Goal: Check status: Verify the current state of an ongoing process or item

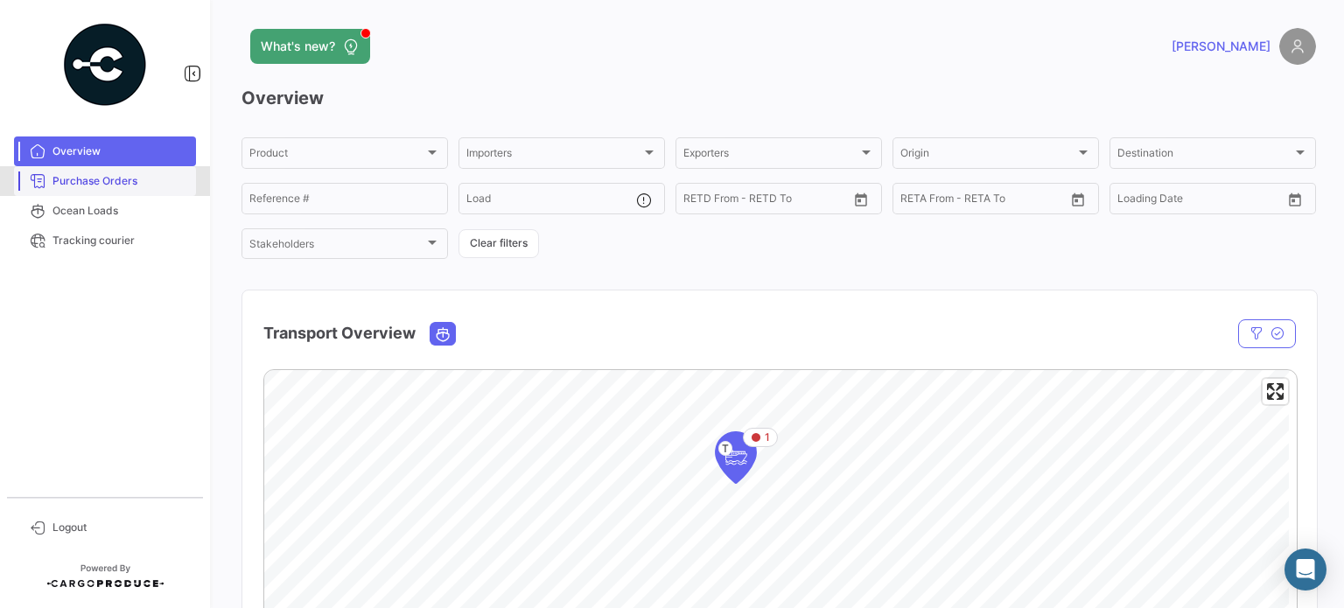
click at [85, 184] on span "Purchase Orders" at bounding box center [121, 181] width 137 height 16
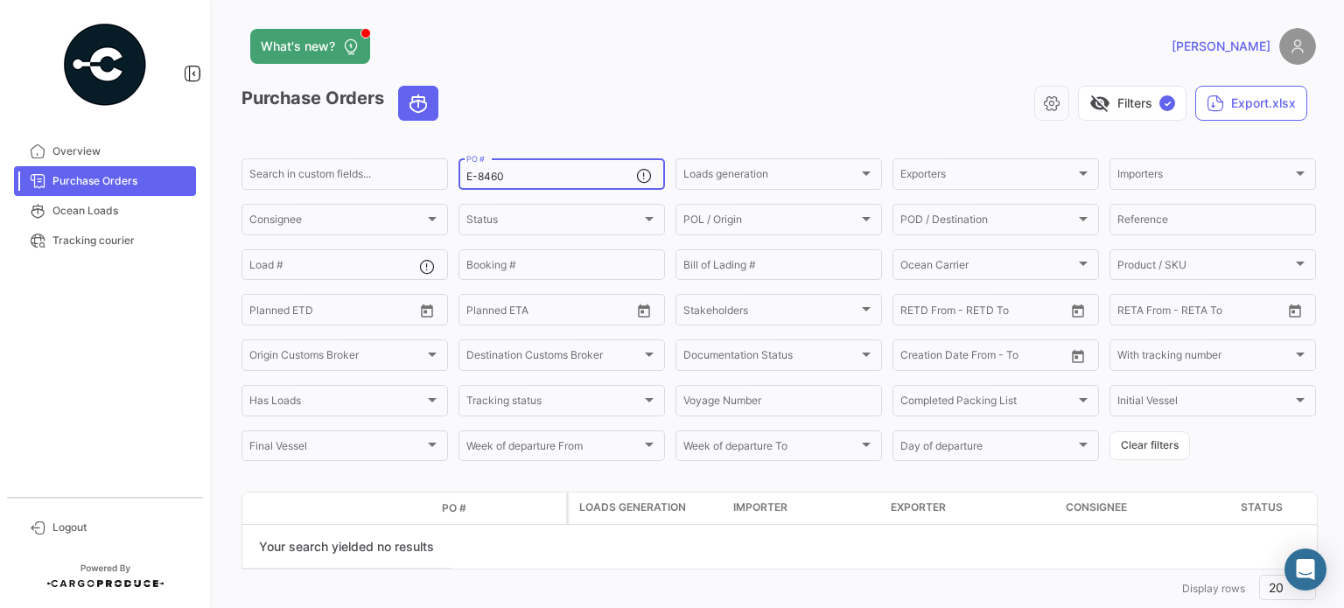
click at [546, 175] on input "E-8460" at bounding box center [551, 177] width 170 height 12
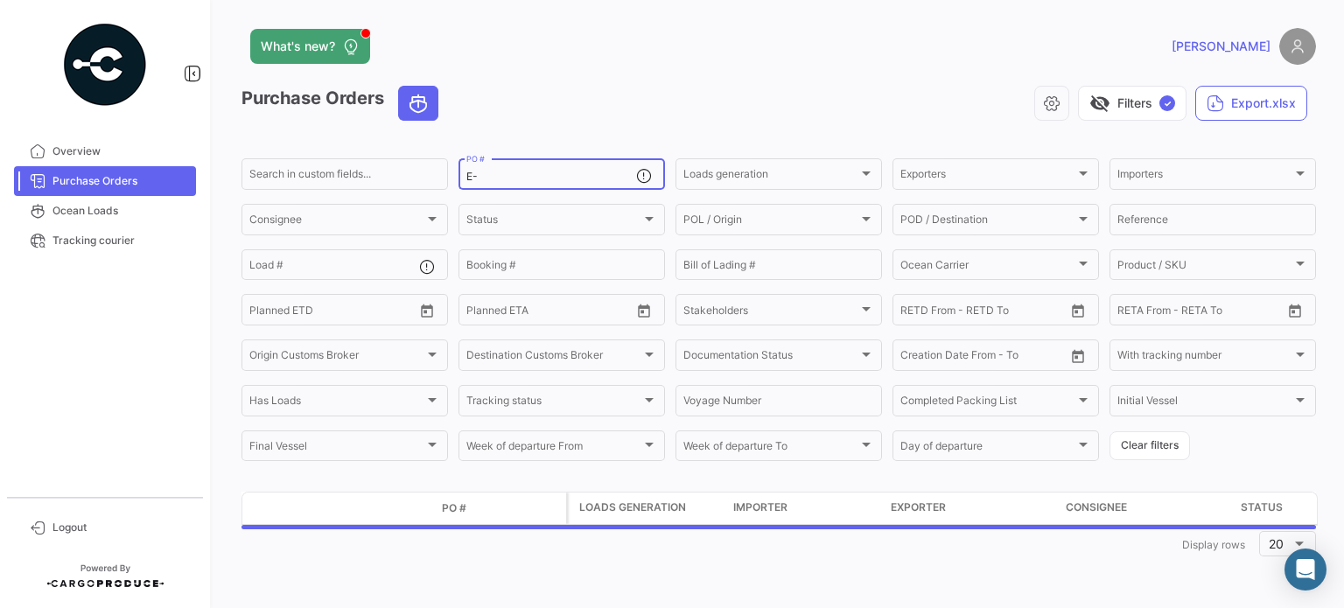
type input "E"
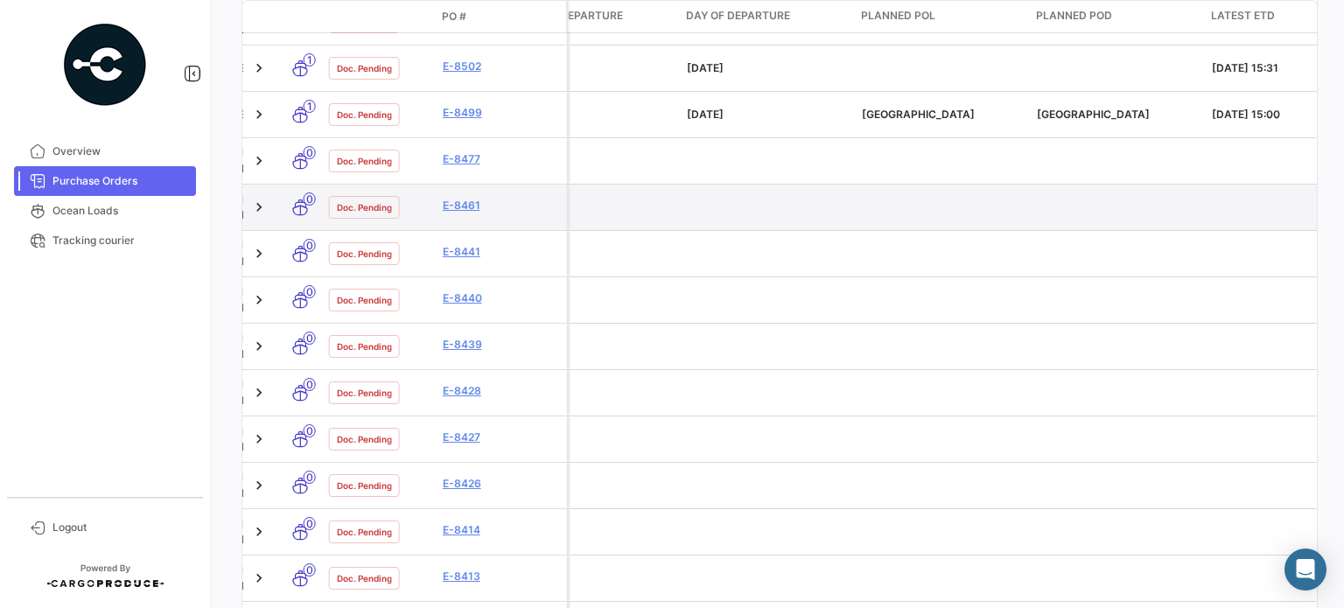
scroll to position [928, 0]
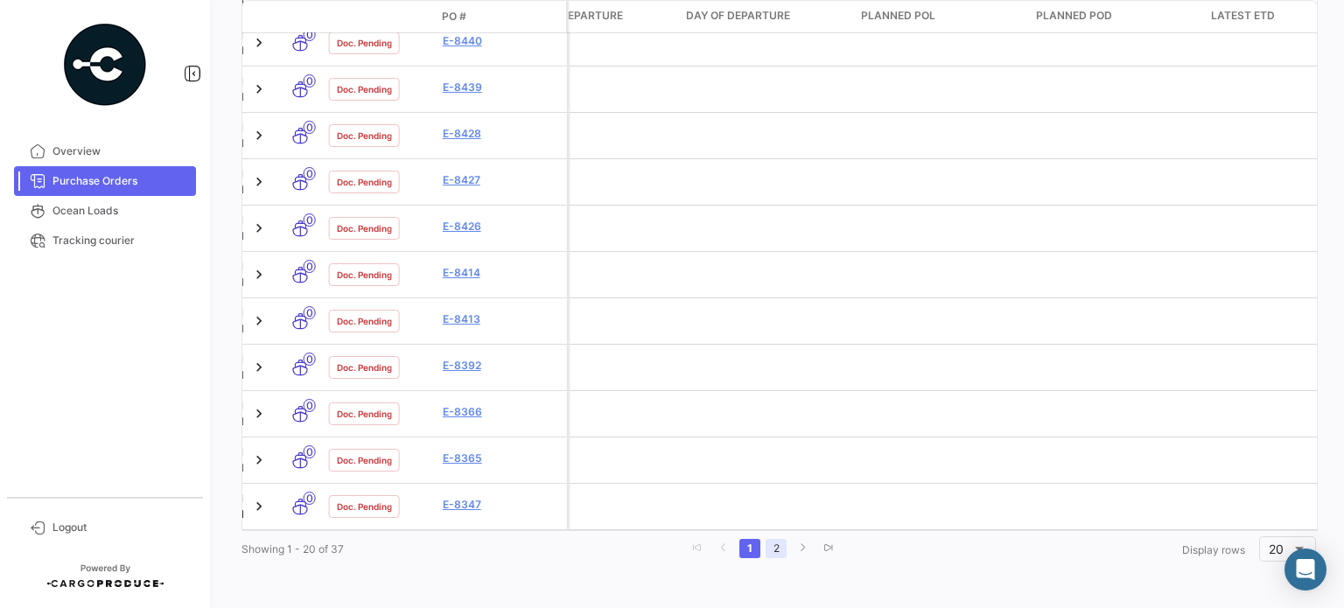
click at [767, 549] on link "2" at bounding box center [776, 548] width 21 height 19
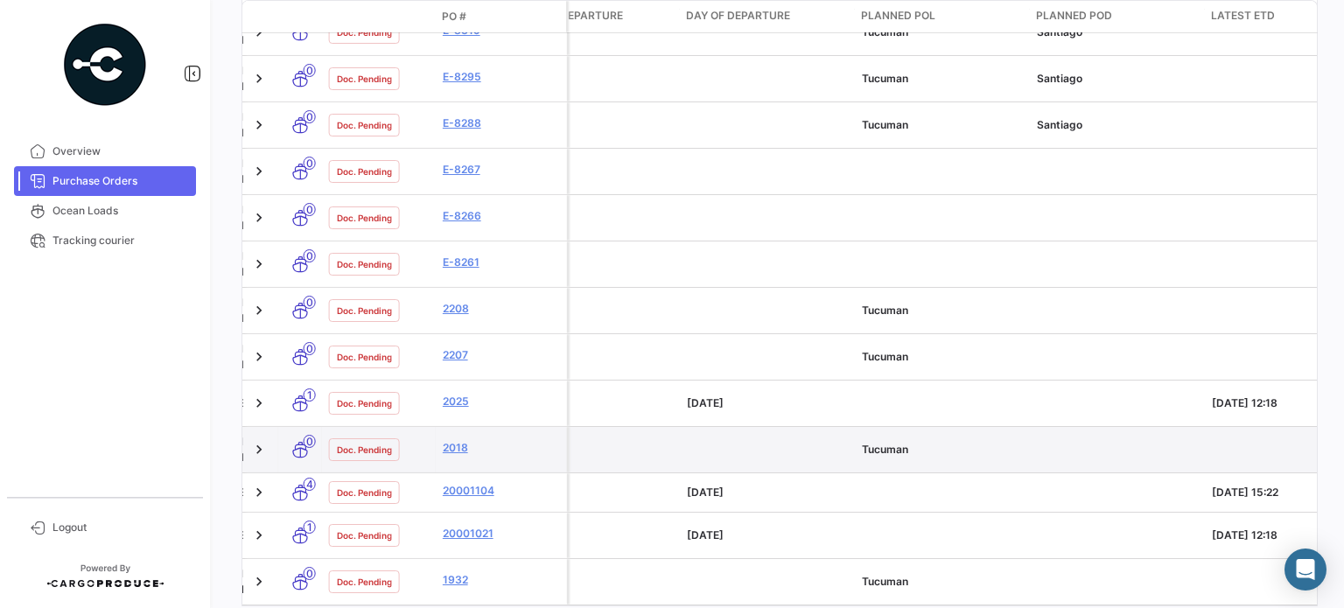
scroll to position [788, 0]
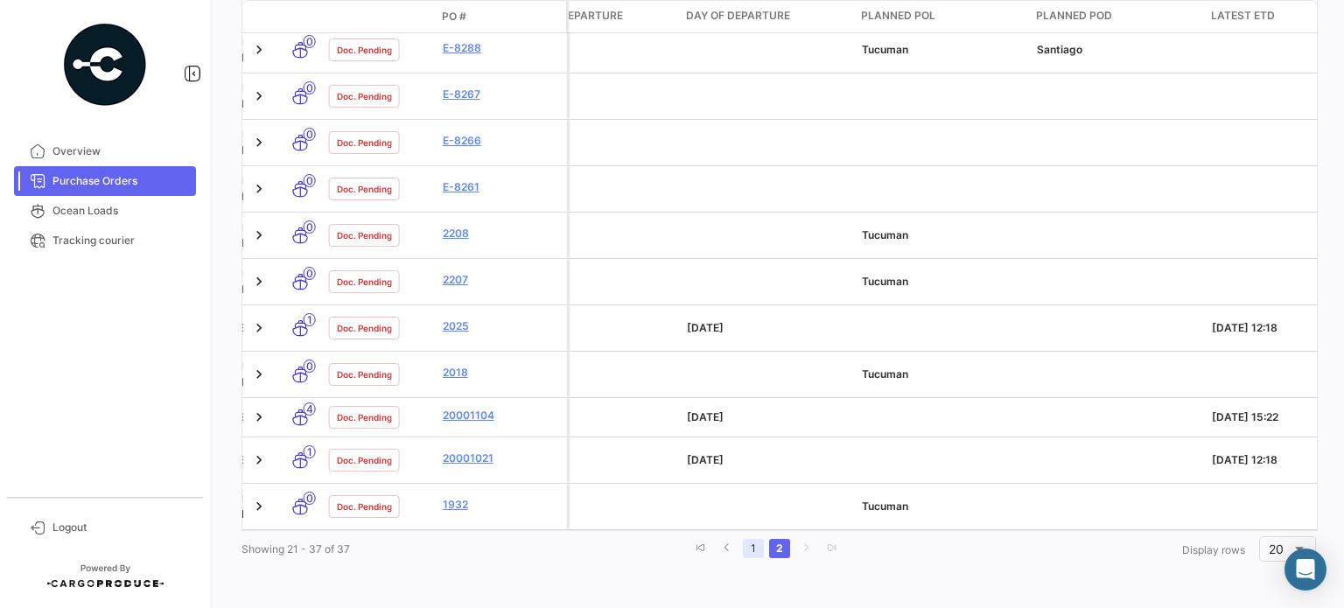
click at [750, 545] on link "1" at bounding box center [753, 548] width 21 height 19
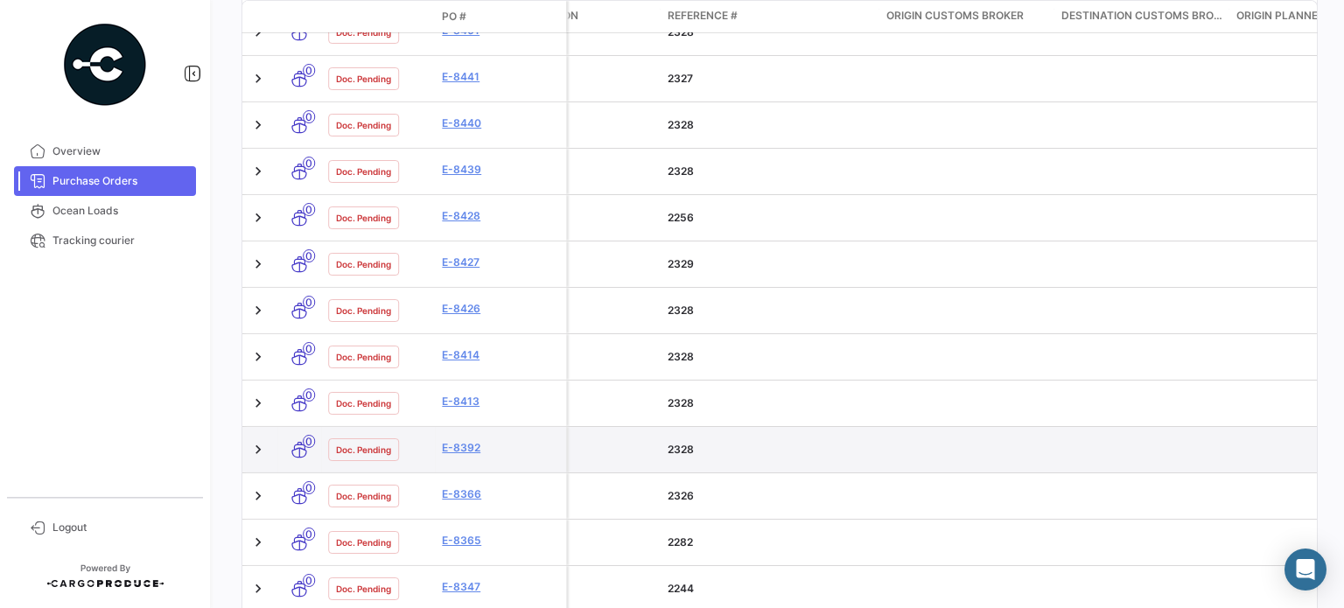
scroll to position [928, 0]
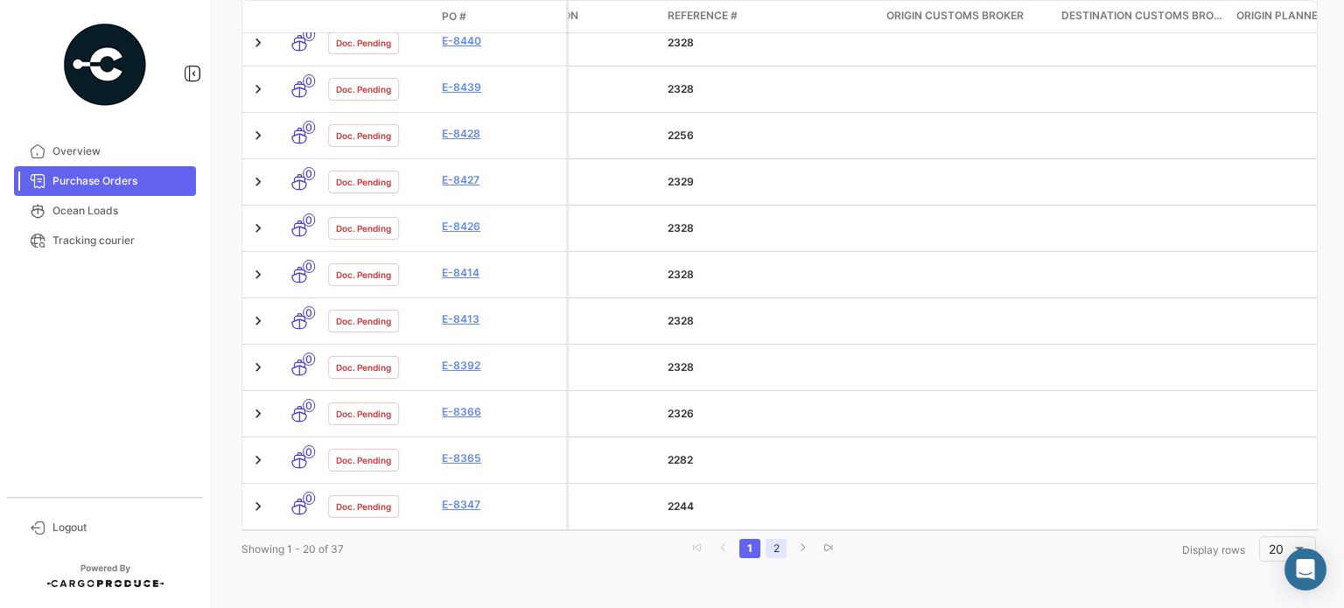
click at [772, 551] on link "2" at bounding box center [776, 548] width 21 height 19
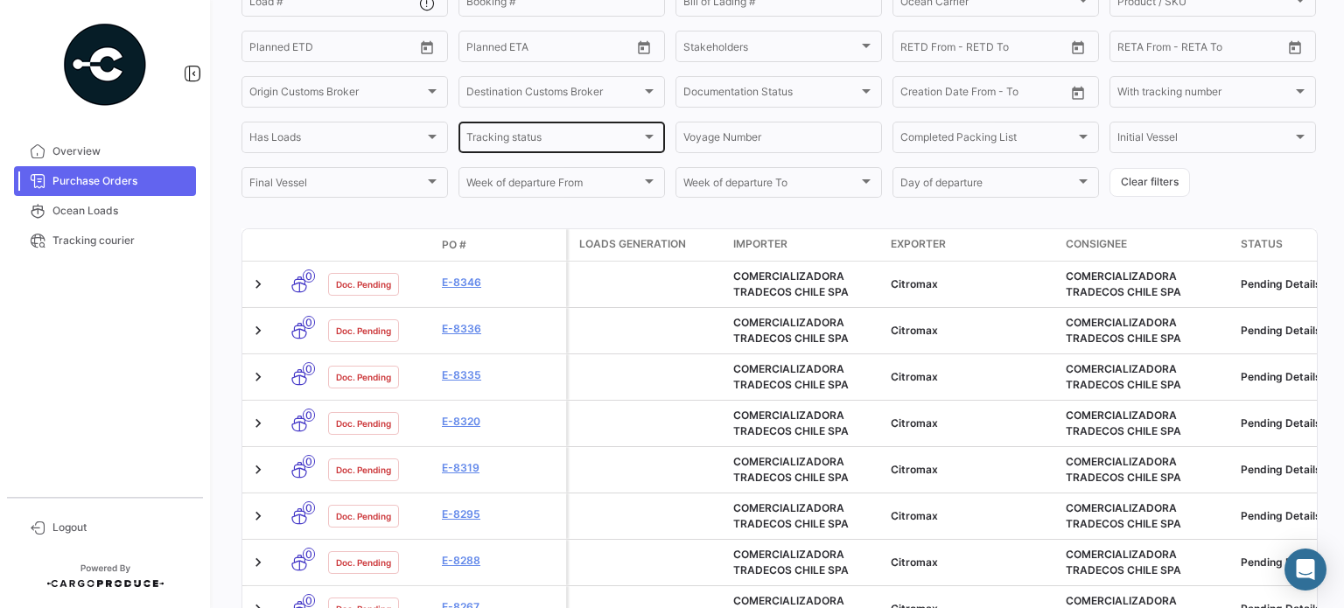
scroll to position [1, 0]
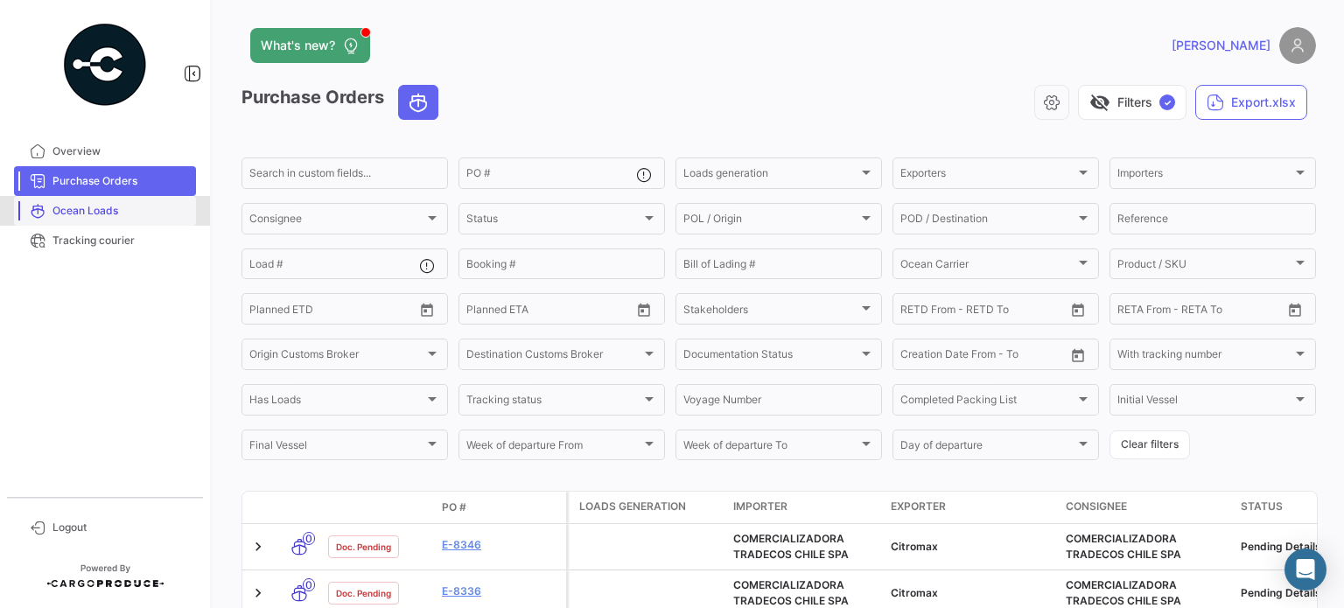
click at [67, 205] on span "Ocean Loads" at bounding box center [121, 211] width 137 height 16
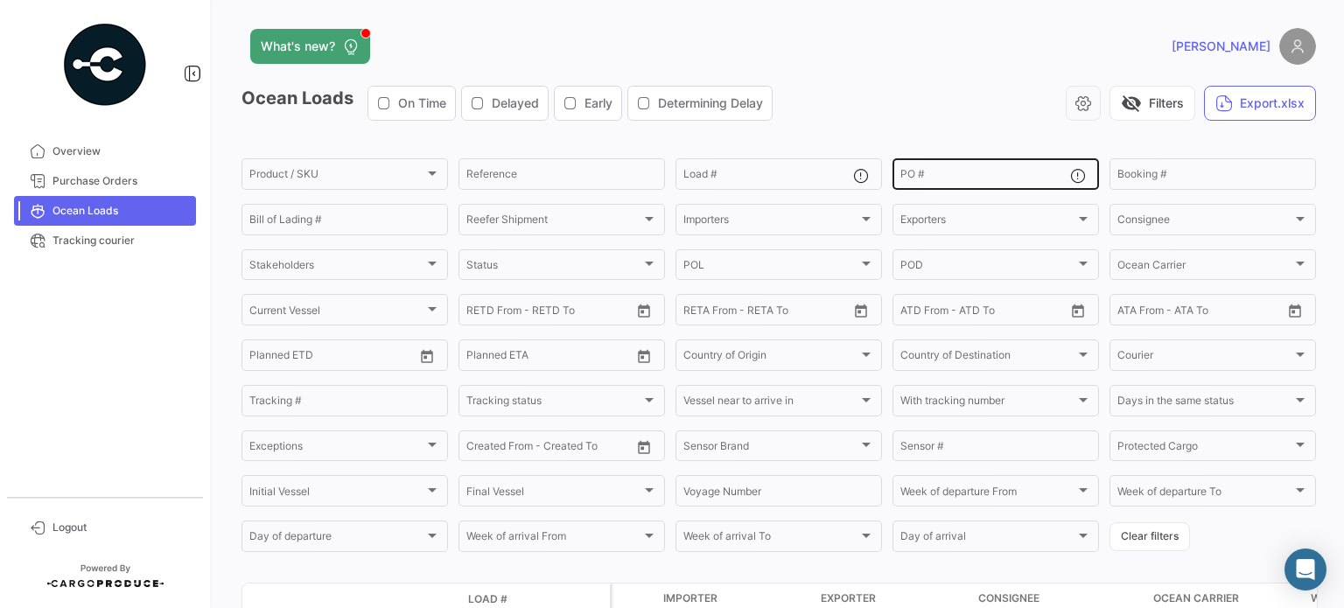
click at [963, 178] on input "PO #" at bounding box center [986, 177] width 170 height 12
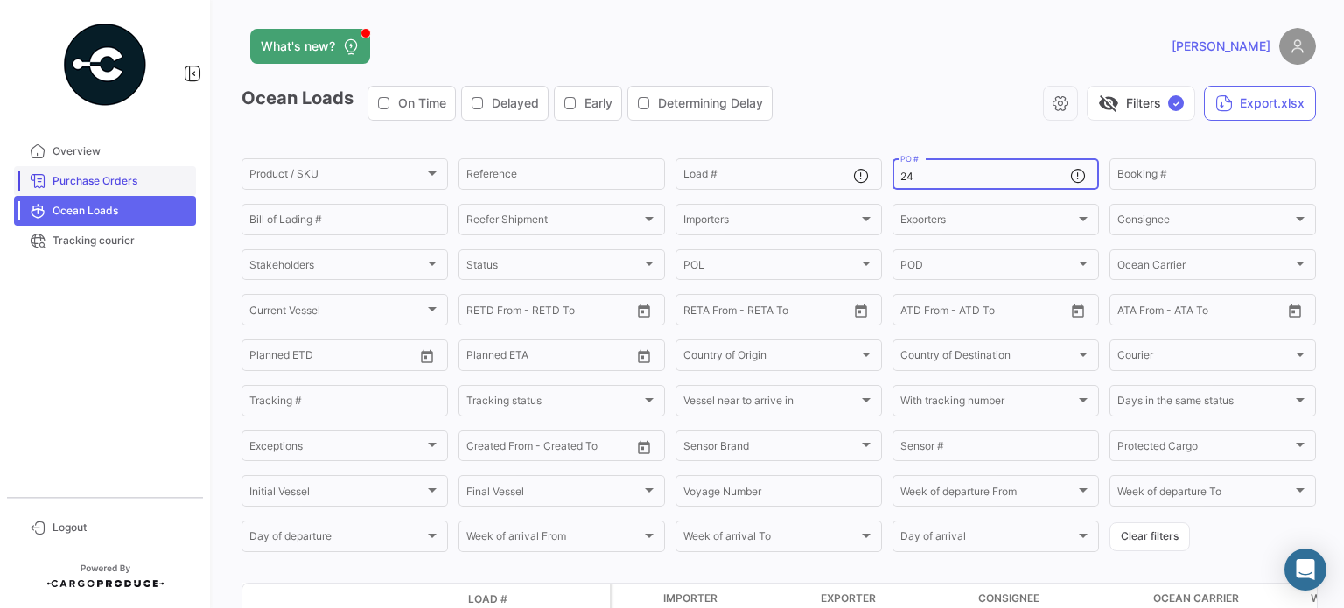
type input "24"
click at [103, 176] on span "Purchase Orders" at bounding box center [121, 181] width 137 height 16
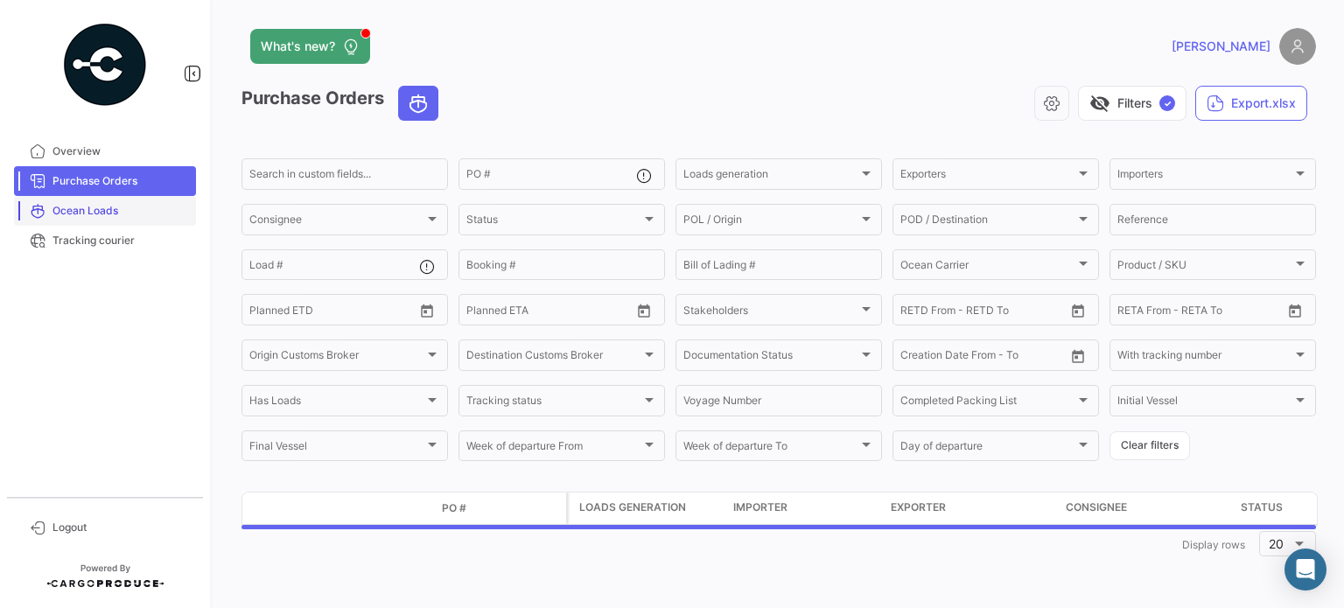
click at [97, 209] on span "Ocean Loads" at bounding box center [121, 211] width 137 height 16
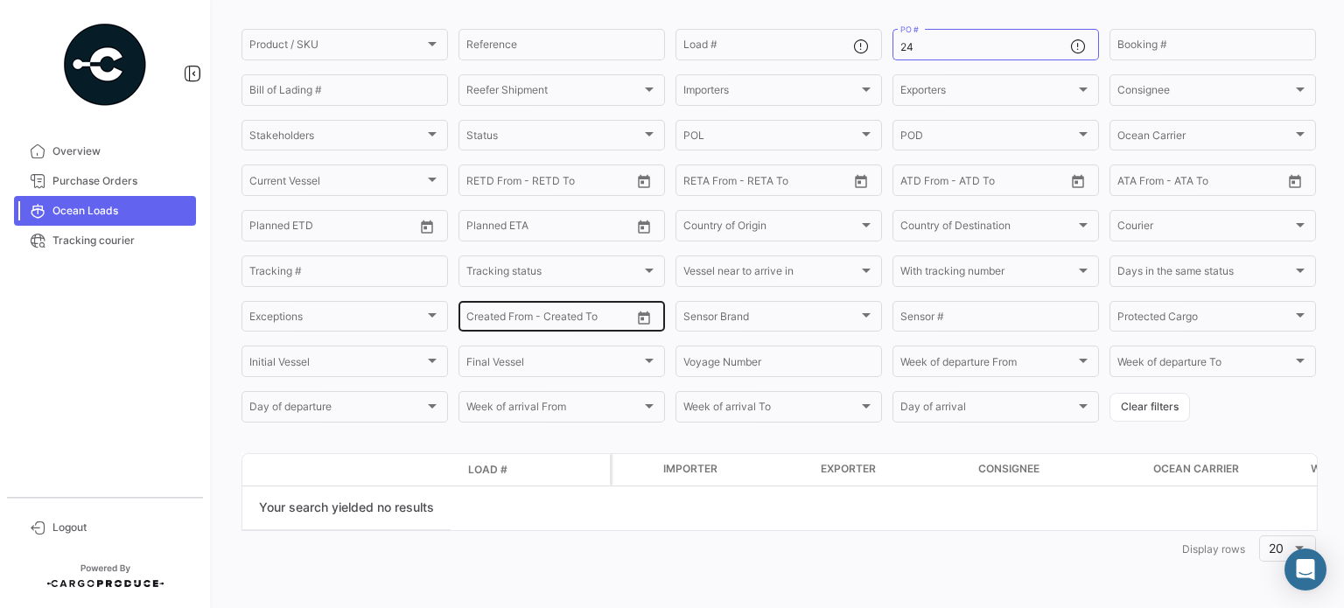
scroll to position [45, 0]
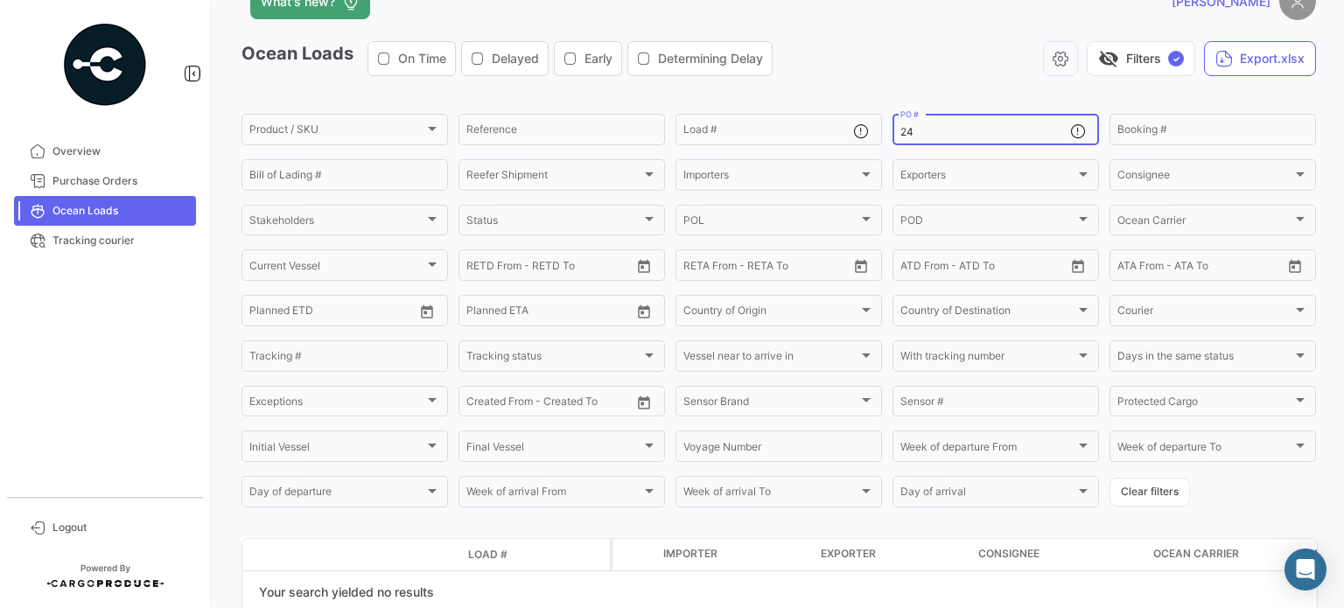
click at [998, 136] on input "24" at bounding box center [986, 132] width 170 height 12
type input "2"
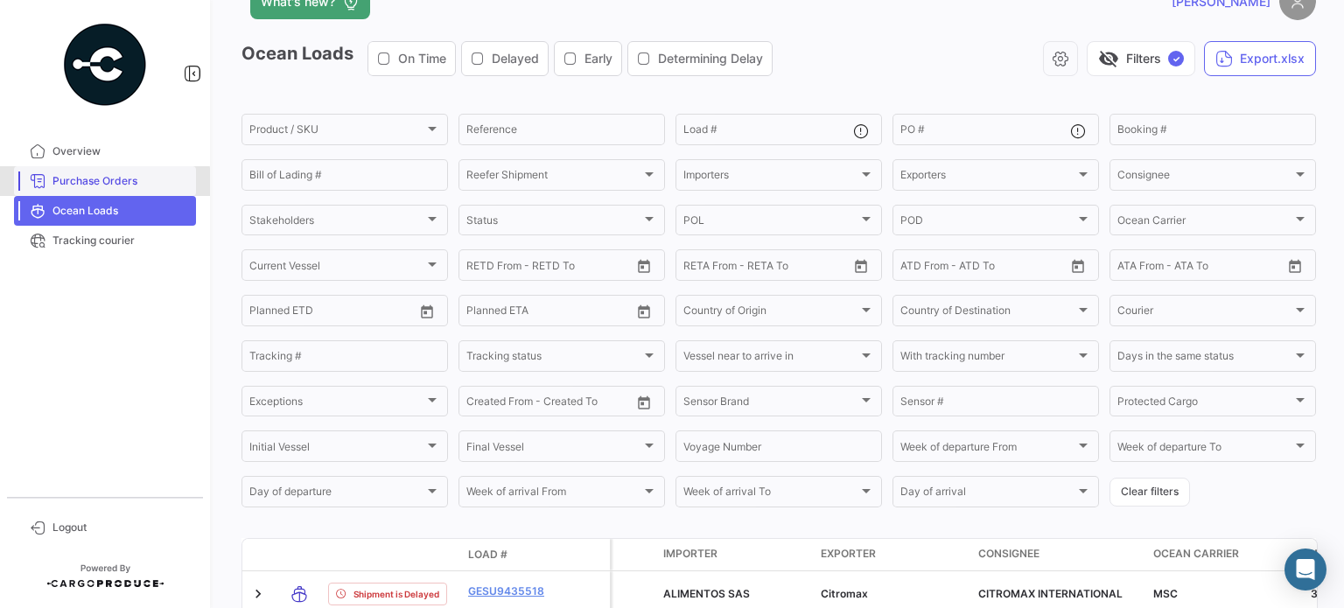
click at [53, 185] on span "Purchase Orders" at bounding box center [121, 181] width 137 height 16
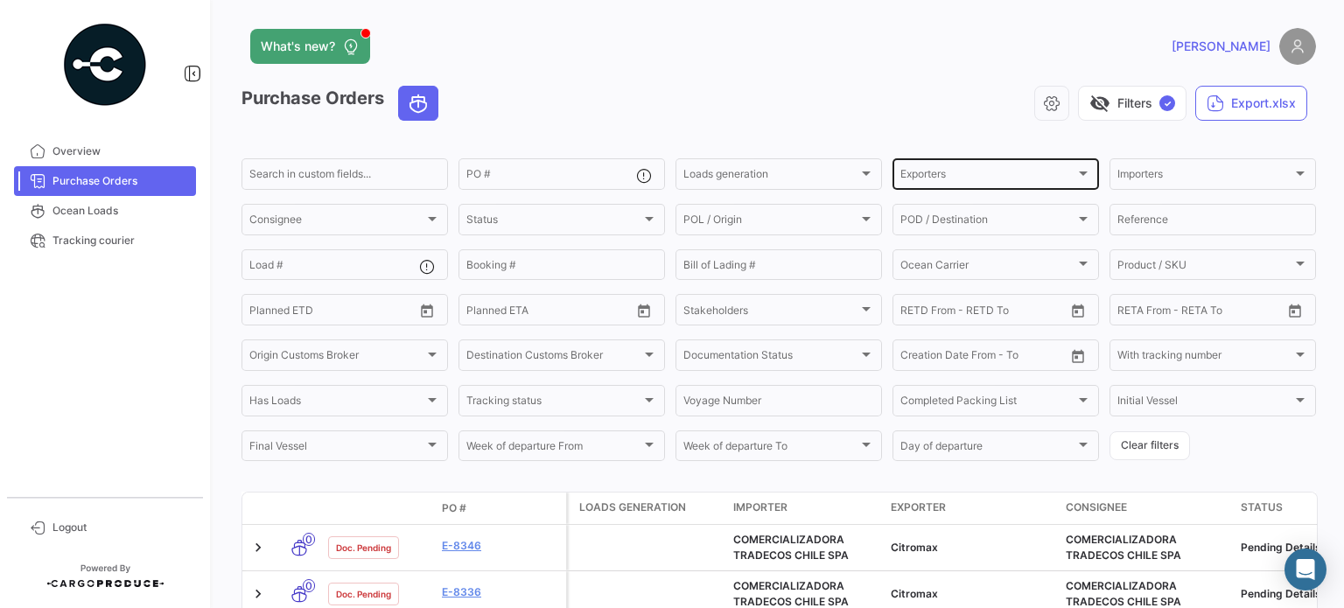
click at [957, 175] on div "Exporters" at bounding box center [988, 177] width 175 height 12
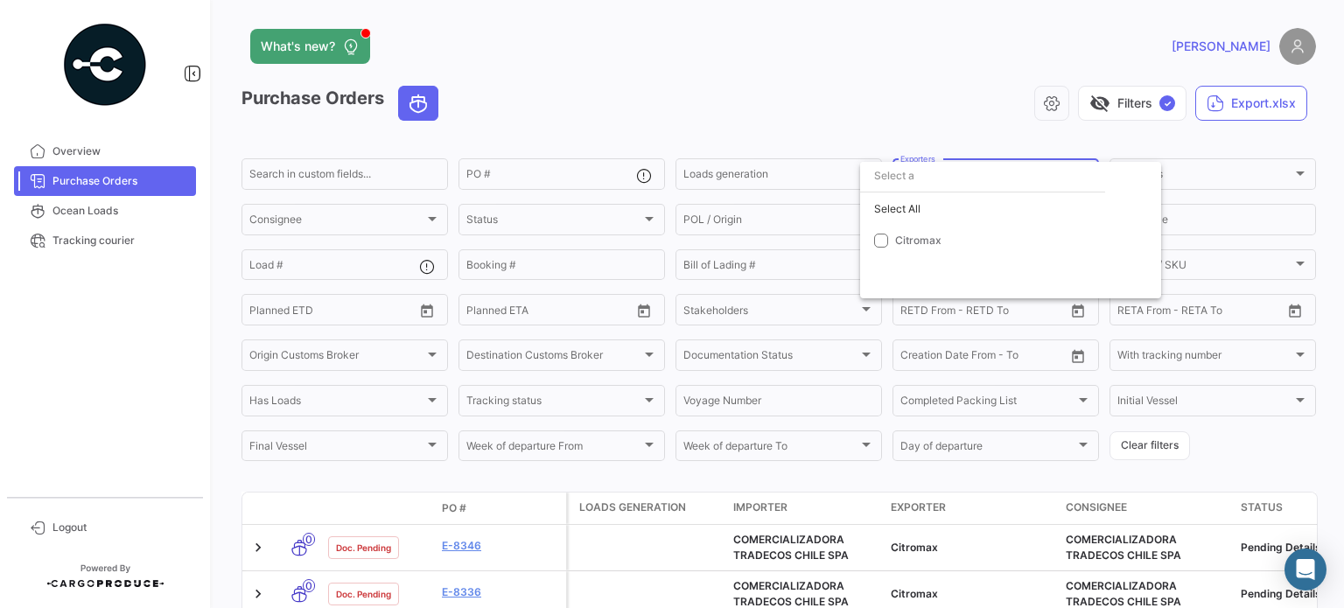
click at [957, 175] on input "dropdown search" at bounding box center [982, 176] width 245 height 32
click at [953, 116] on div at bounding box center [672, 304] width 1344 height 608
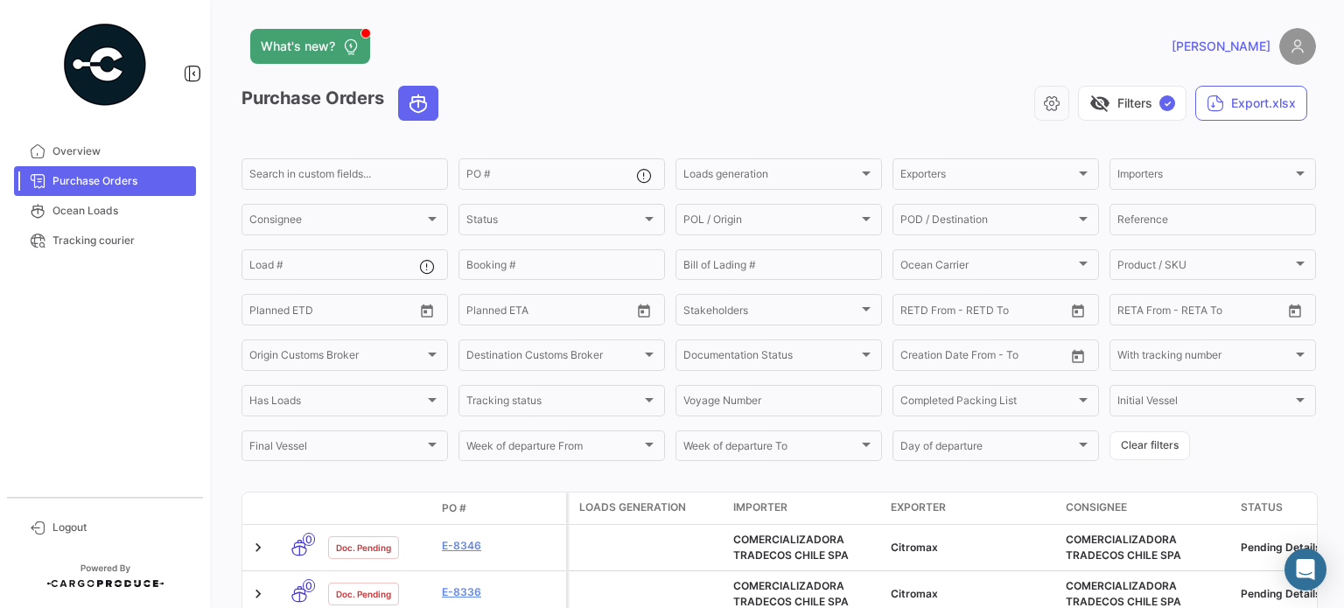
click at [84, 177] on span "Purchase Orders" at bounding box center [121, 181] width 137 height 16
click at [84, 205] on span "Ocean Loads" at bounding box center [121, 211] width 137 height 16
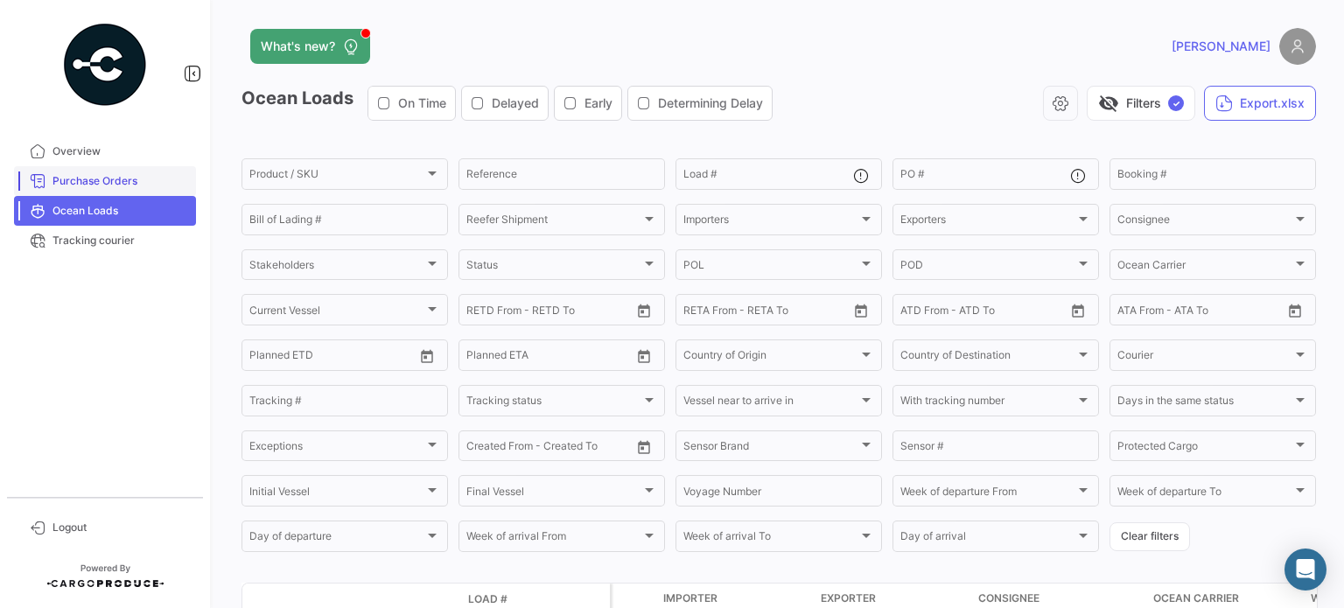
click at [86, 180] on span "Purchase Orders" at bounding box center [121, 181] width 137 height 16
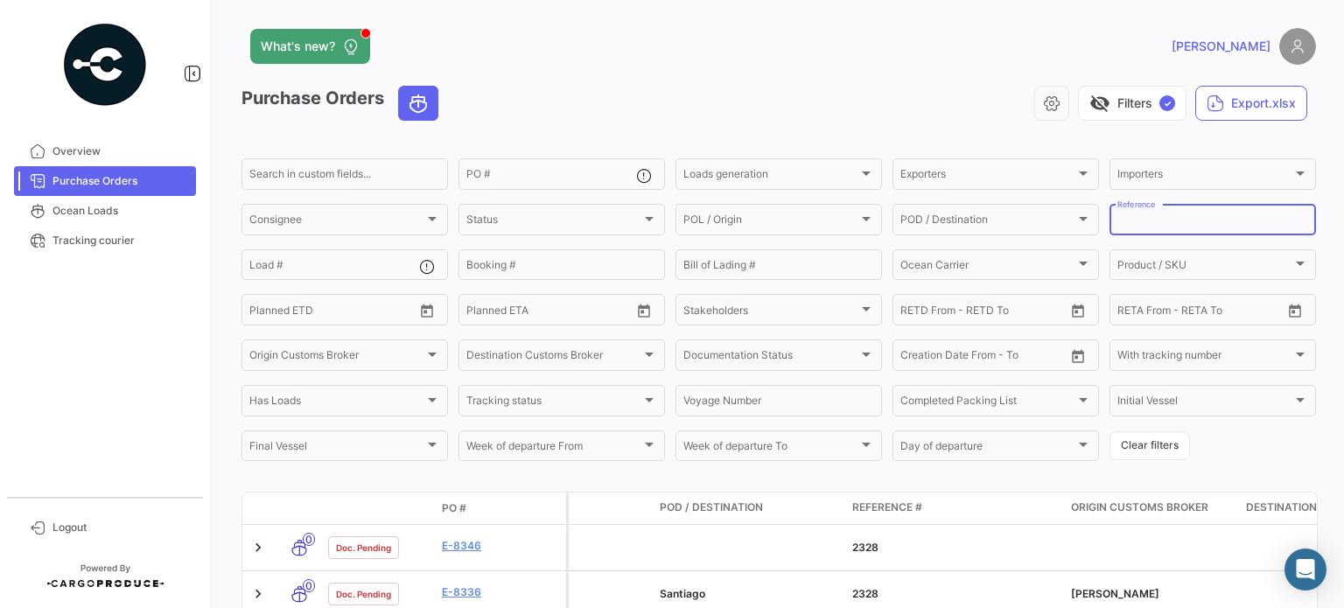
click at [1159, 219] on input "Reference" at bounding box center [1213, 222] width 191 height 12
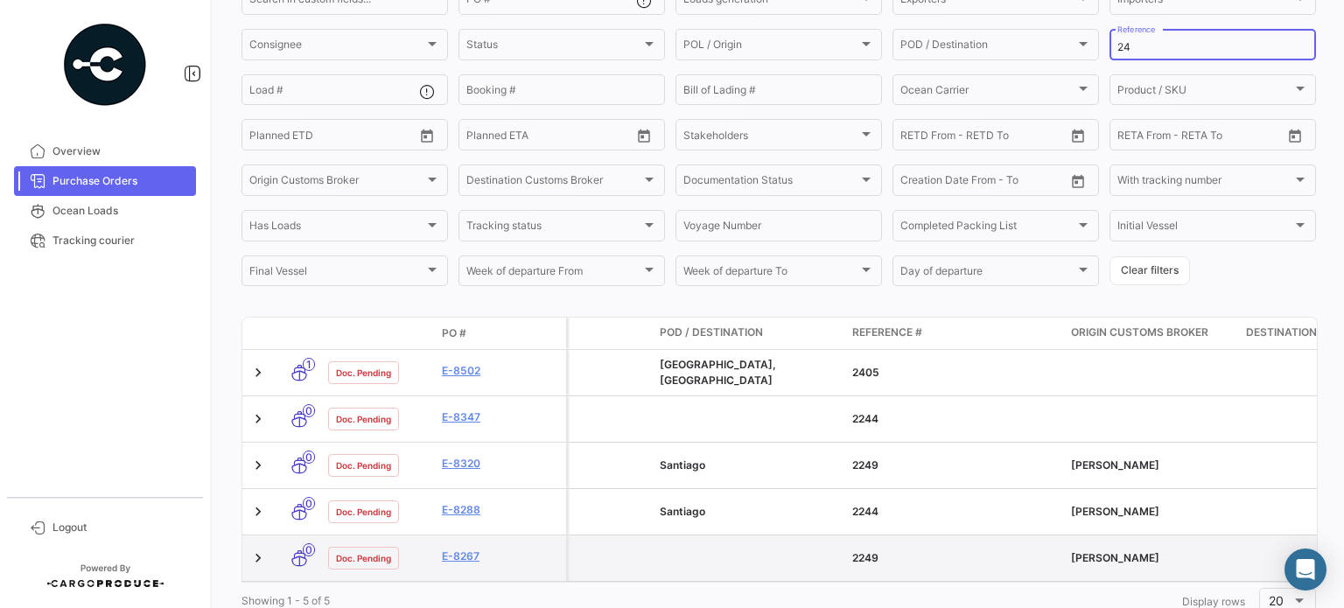
scroll to position [235, 0]
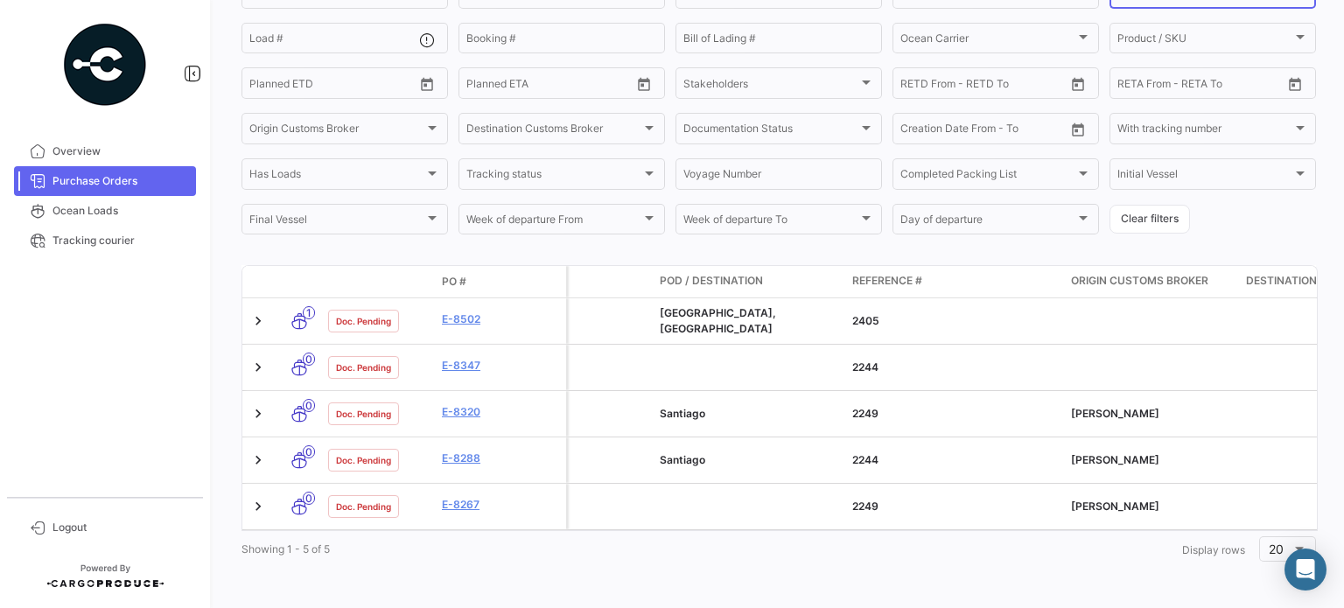
type input "24"
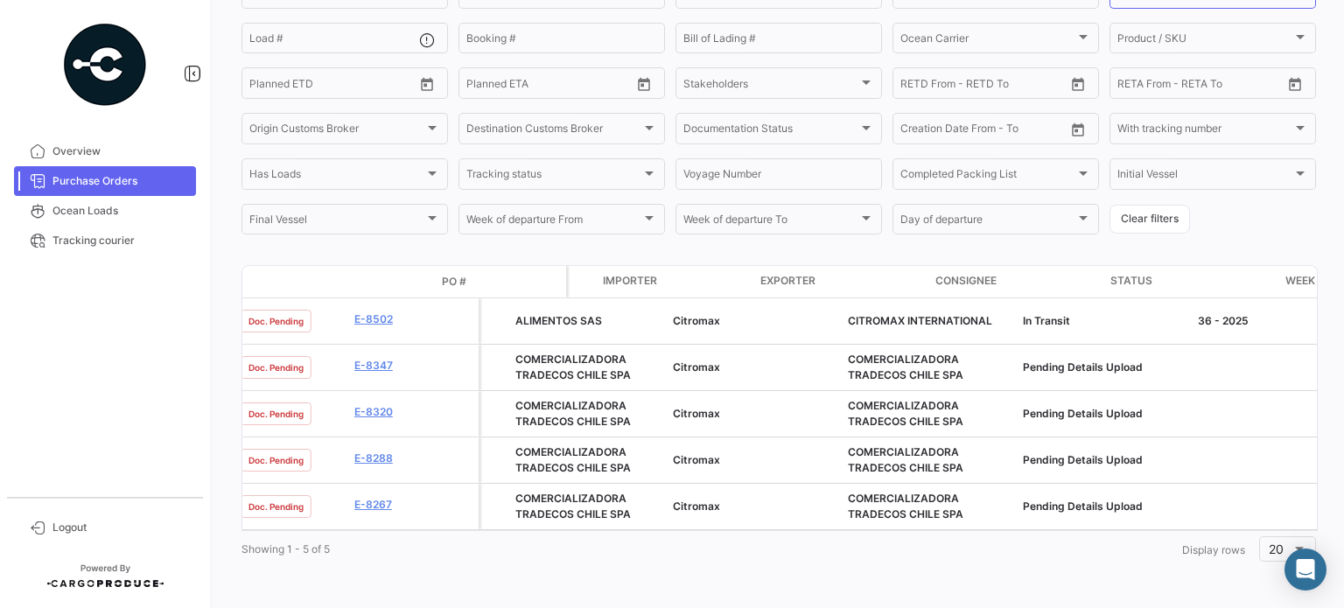
scroll to position [0, 0]
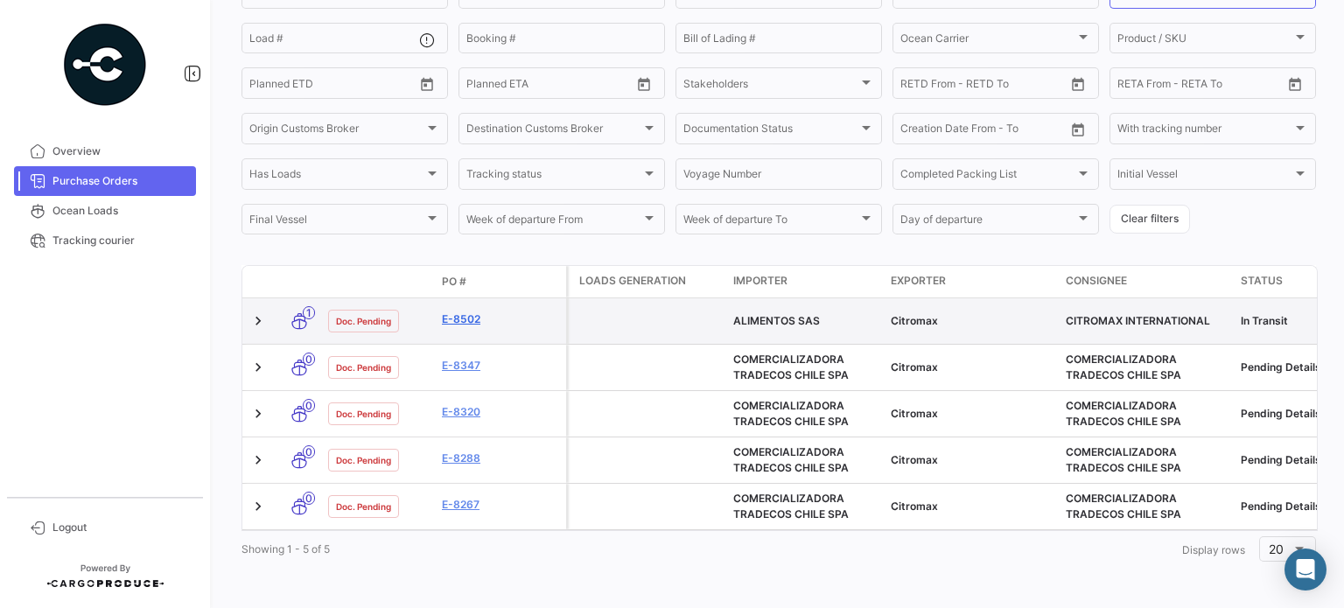
click at [451, 312] on link "E-8502" at bounding box center [500, 320] width 117 height 16
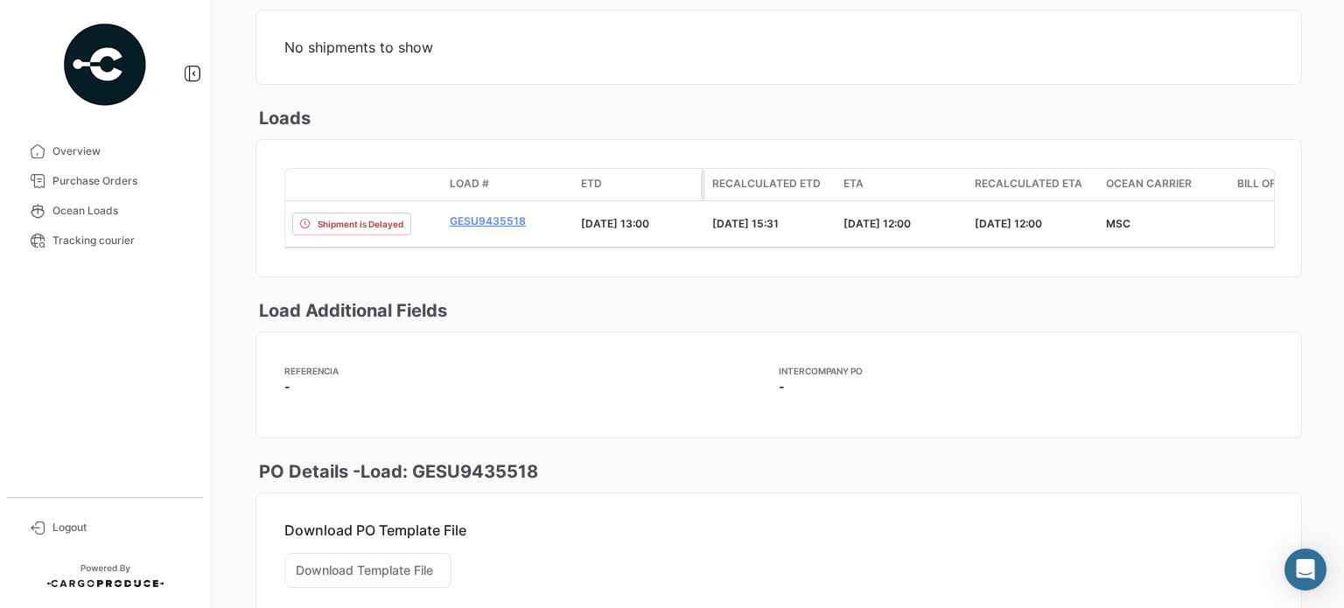
scroll to position [875, 0]
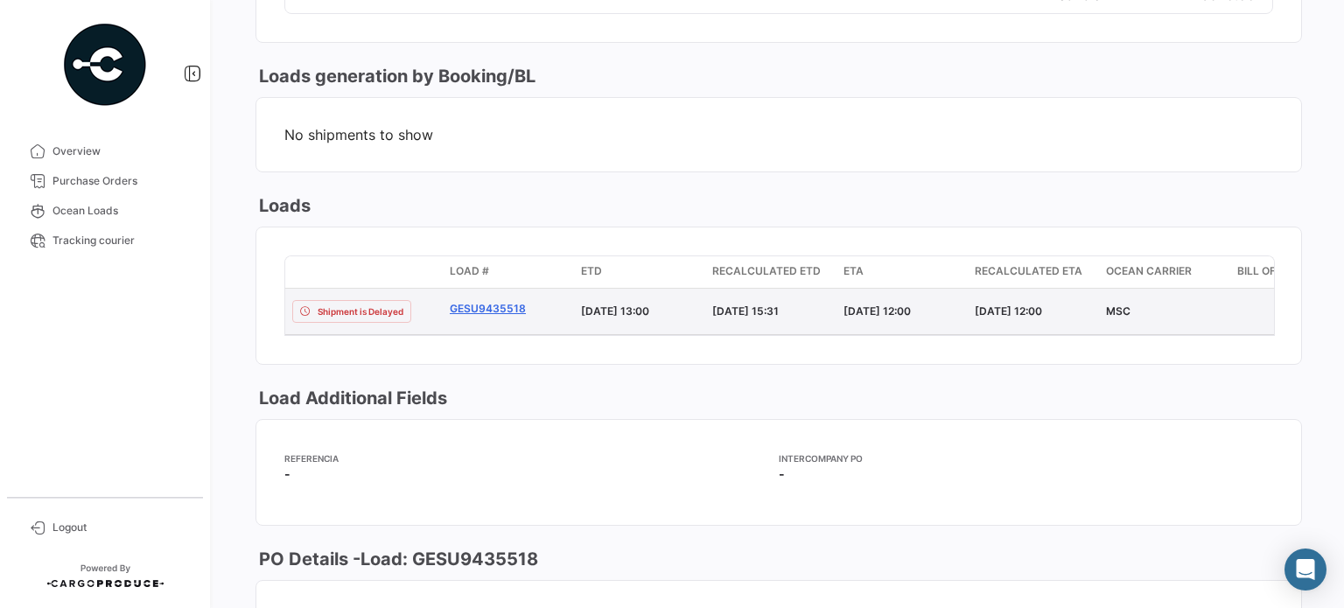
click at [494, 317] on link "GESU9435518" at bounding box center [508, 309] width 117 height 16
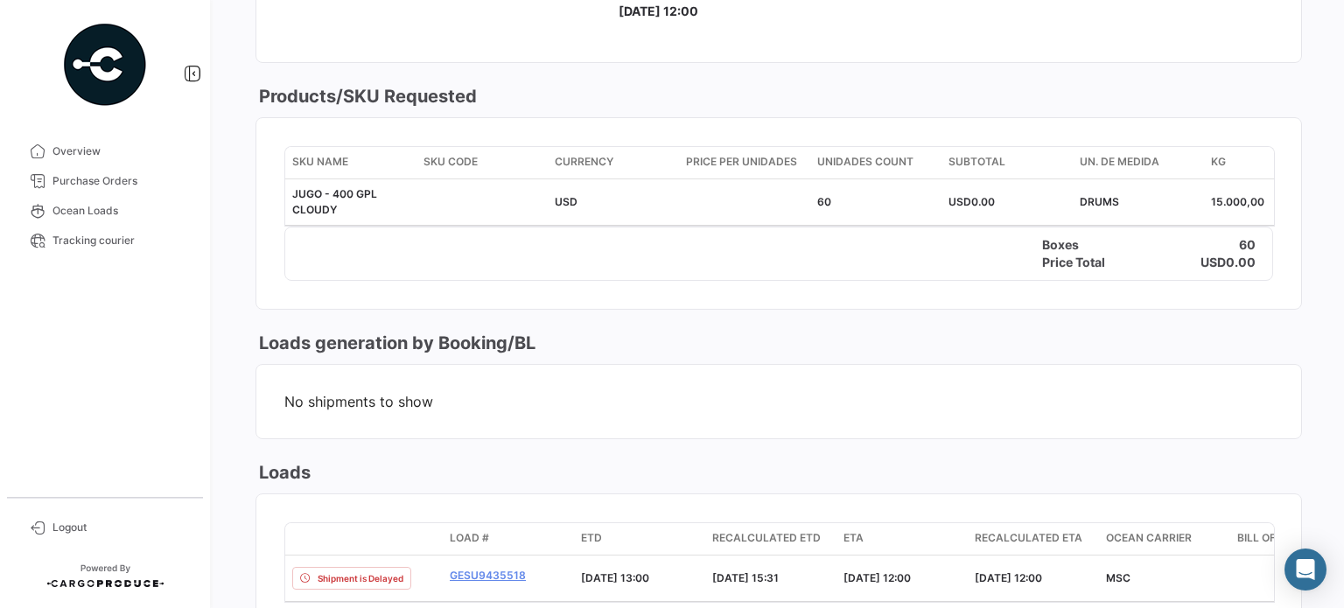
scroll to position [783, 0]
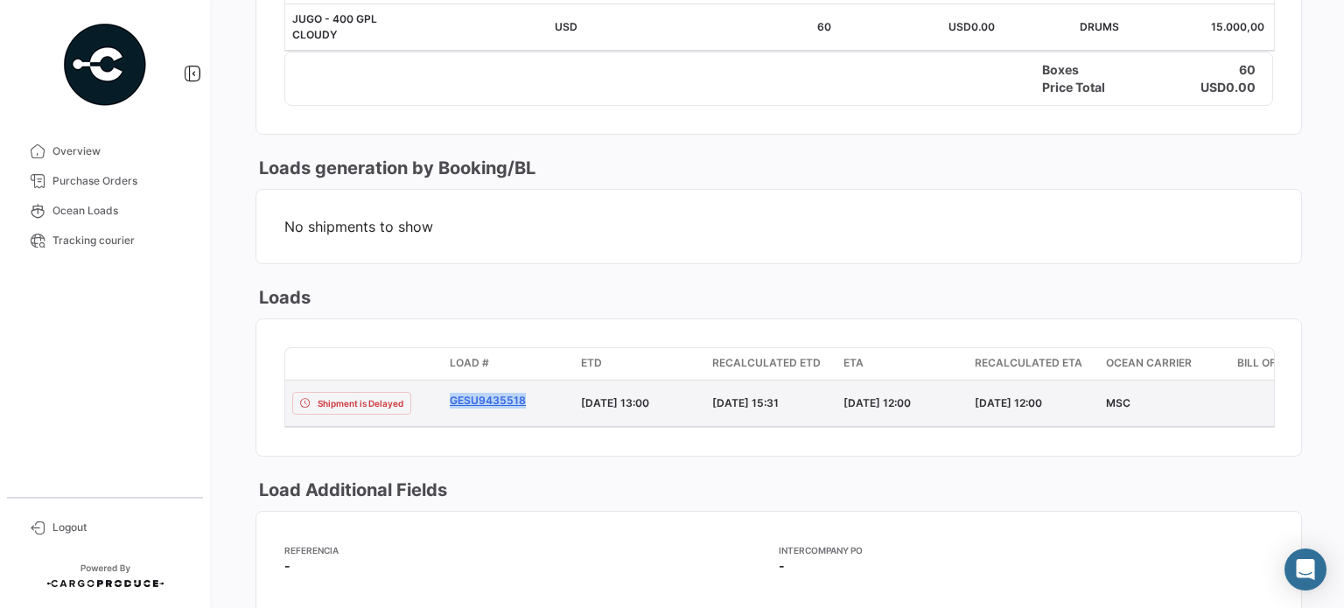
drag, startPoint x: 445, startPoint y: 405, endPoint x: 552, endPoint y: 405, distance: 107.6
click at [552, 405] on datatable-body-cell "GESU9435518" at bounding box center [508, 404] width 131 height 46
copy link "GESU9435518"
click at [478, 398] on link "GESU9435518" at bounding box center [508, 401] width 117 height 16
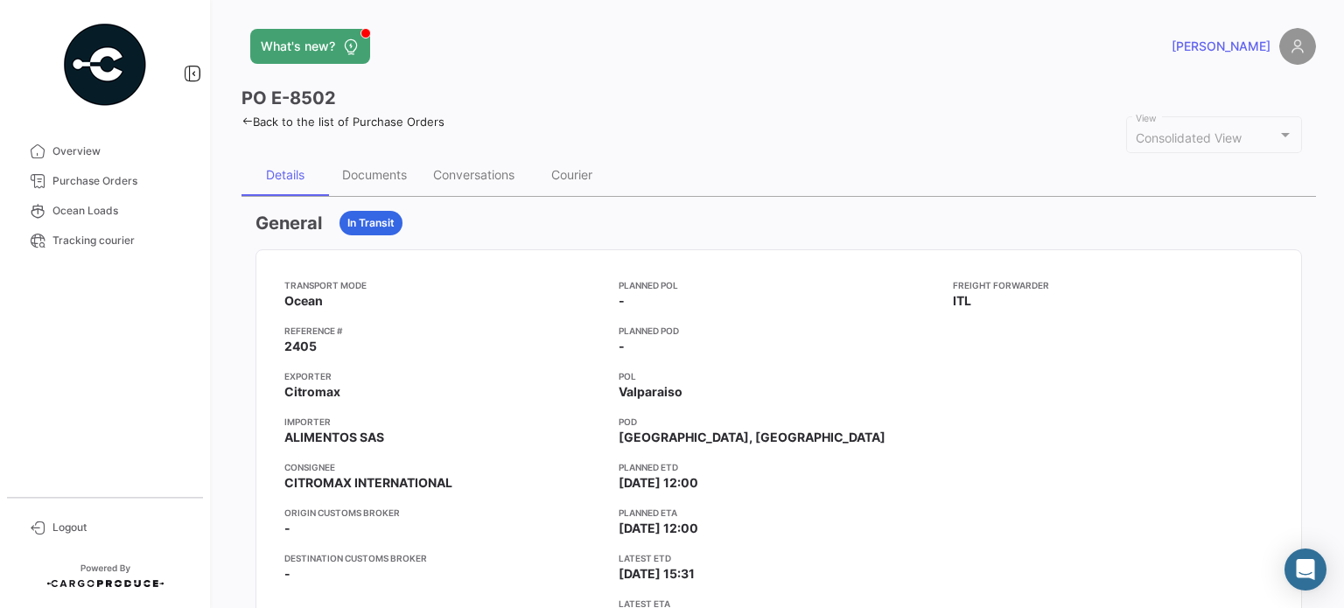
scroll to position [175, 0]
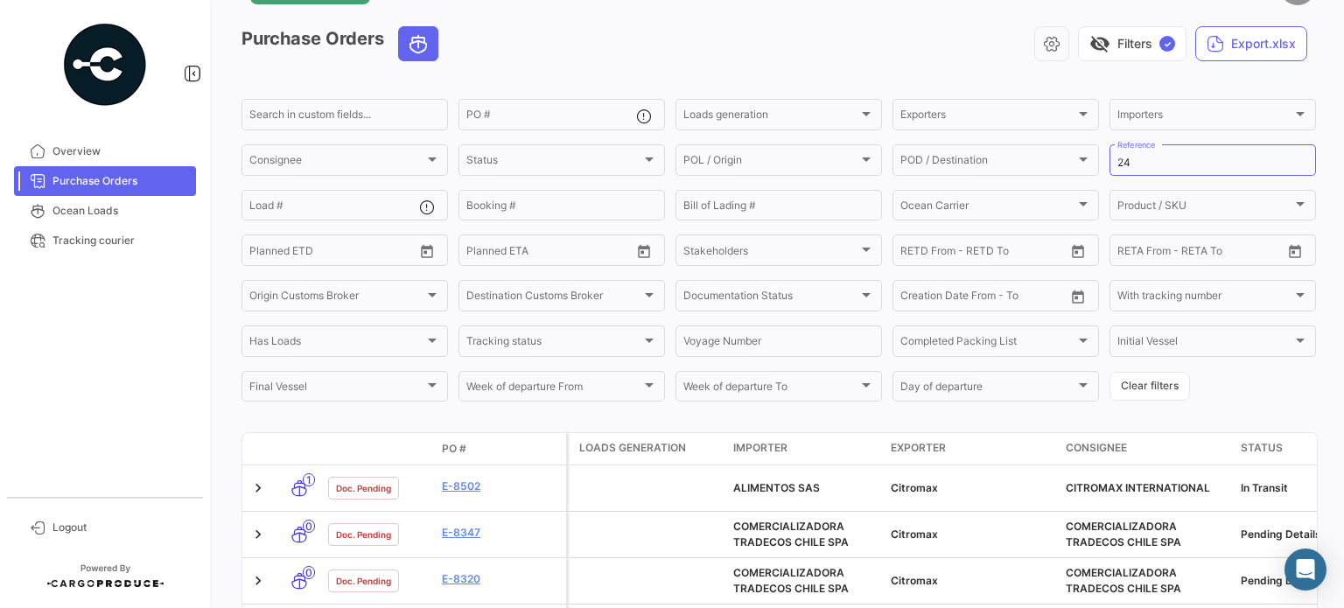
scroll to position [147, 0]
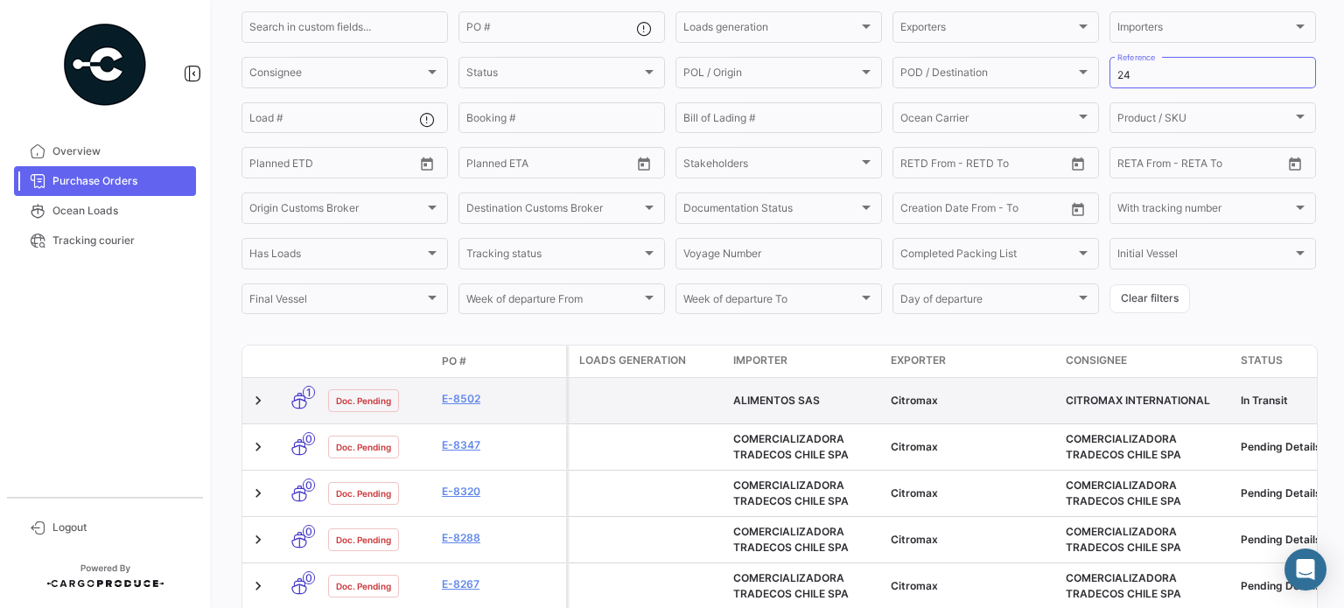
click at [298, 399] on icon at bounding box center [300, 400] width 18 height 37
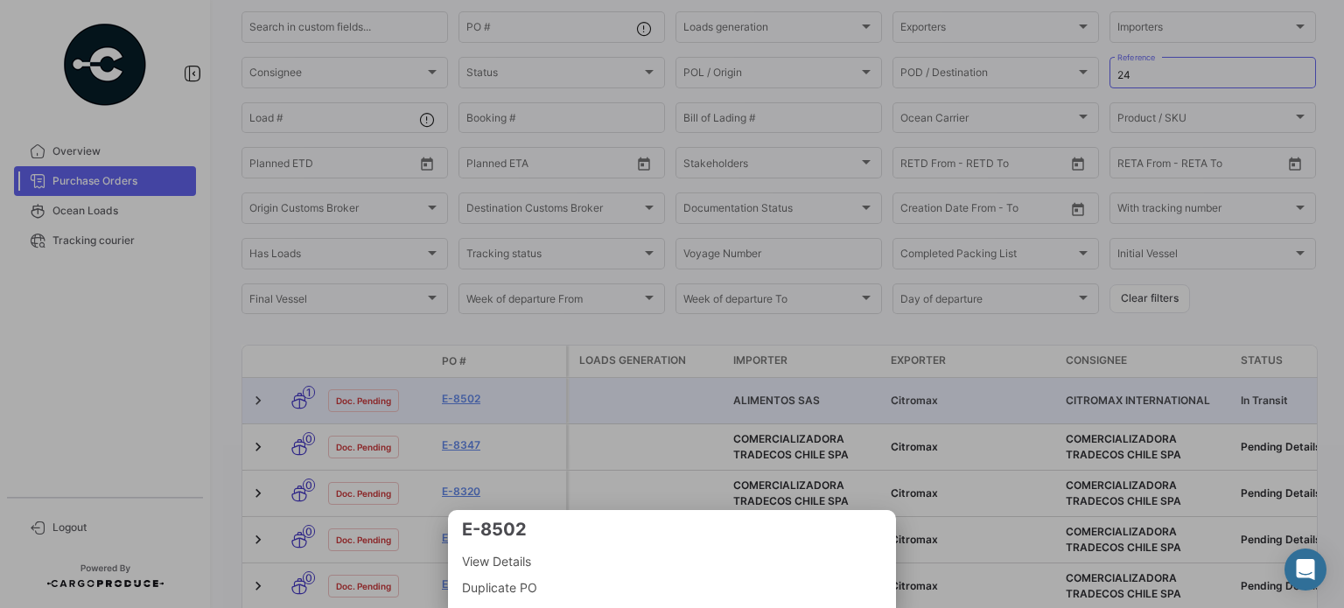
click at [298, 398] on div at bounding box center [672, 304] width 1344 height 608
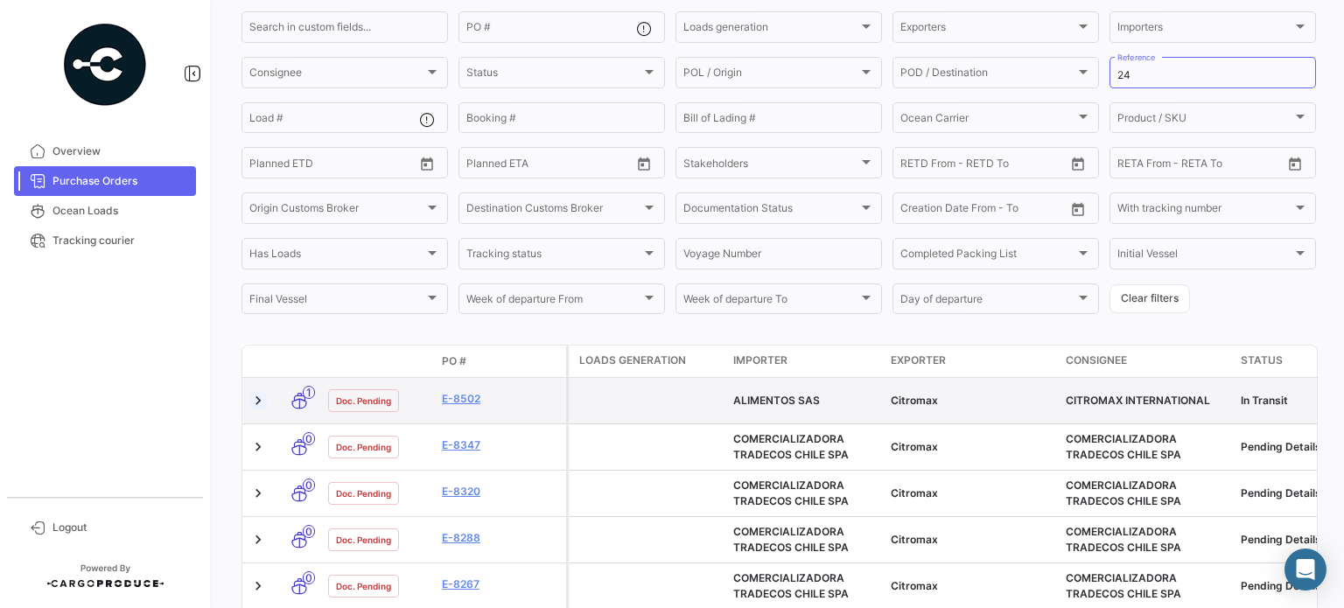
click at [256, 402] on link at bounding box center [258, 401] width 18 height 18
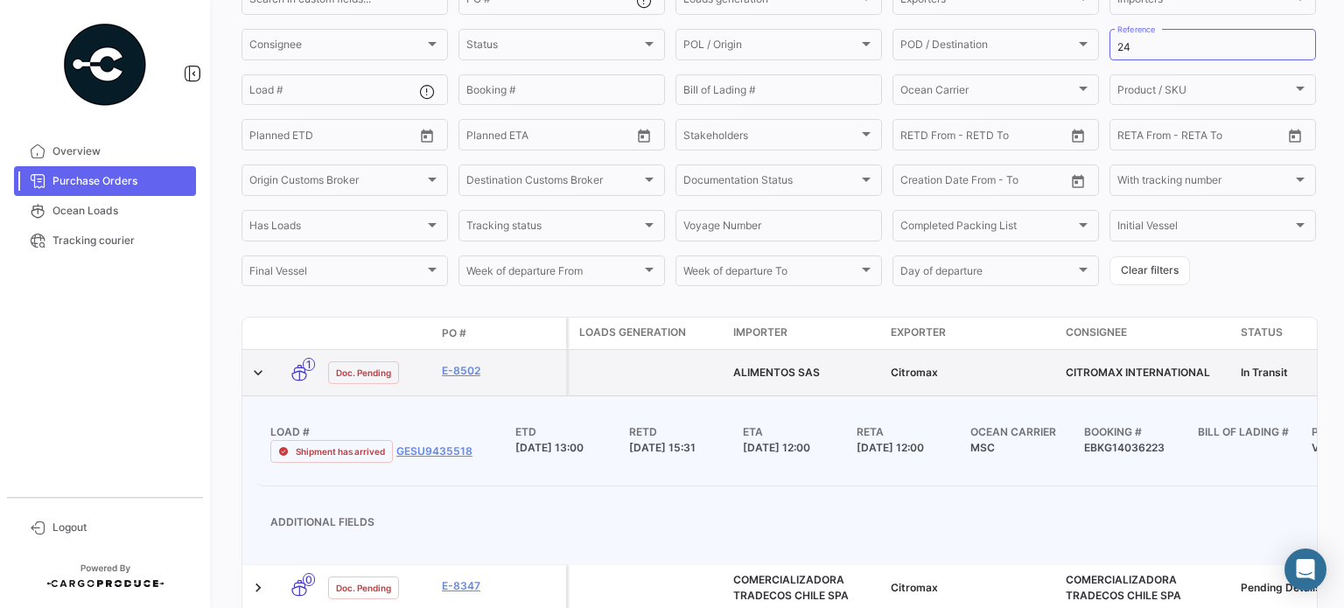
scroll to position [88, 0]
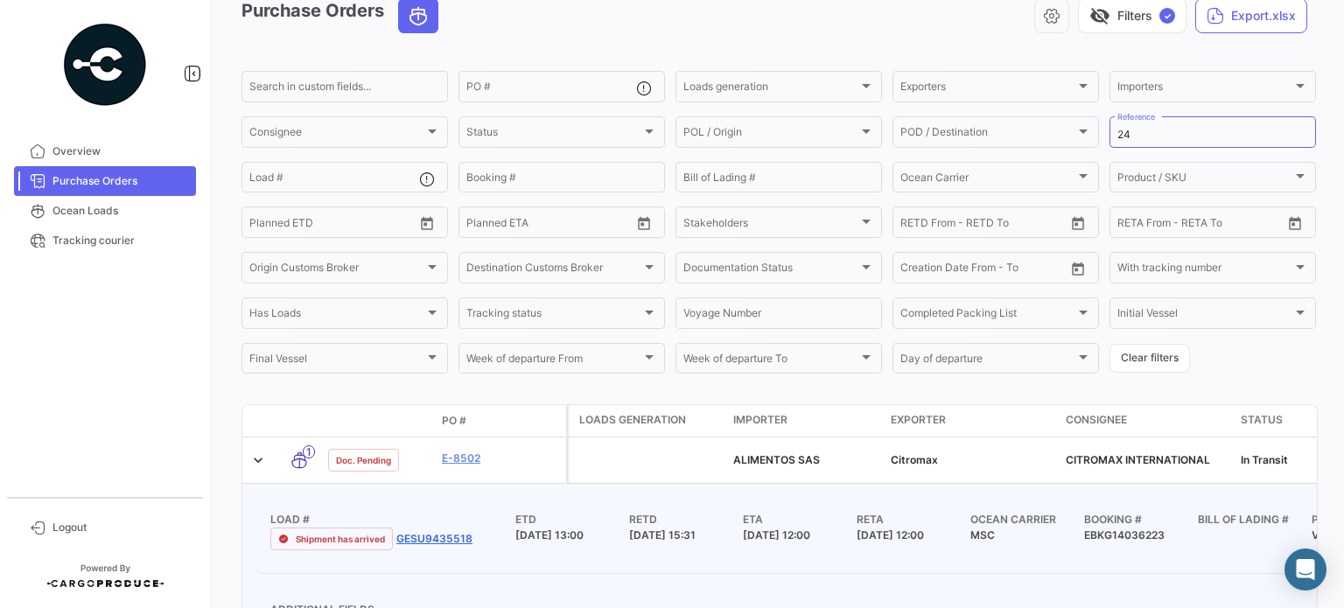
click at [441, 534] on link "GESU9435518" at bounding box center [434, 539] width 76 height 16
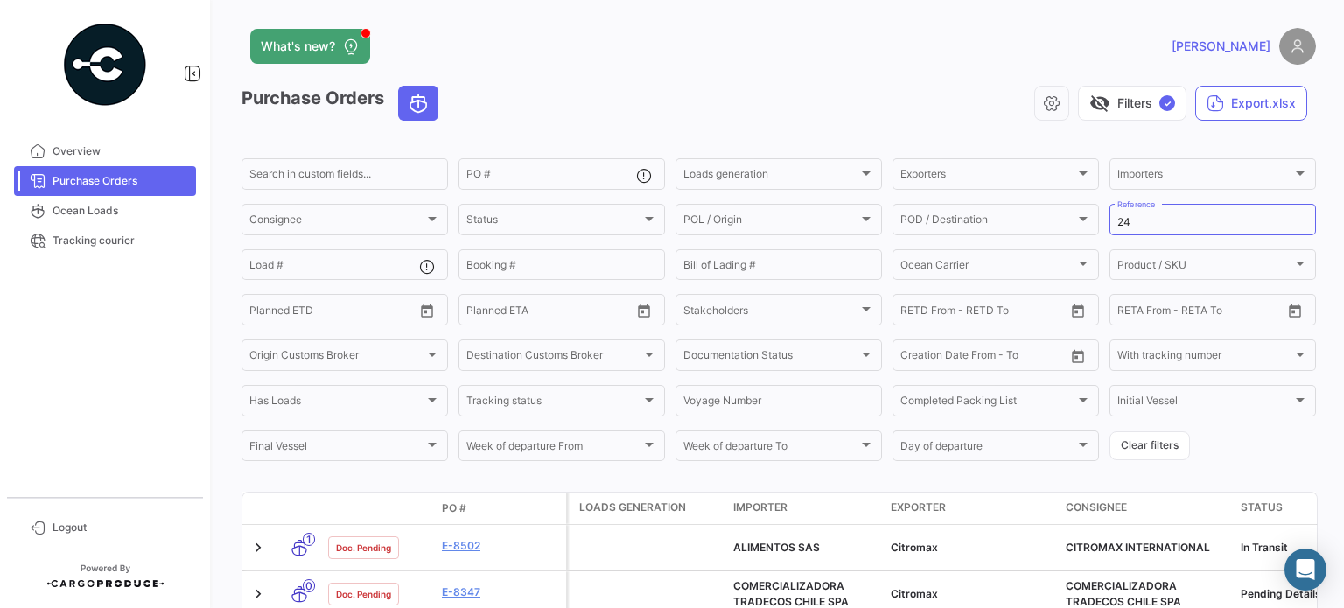
scroll to position [175, 0]
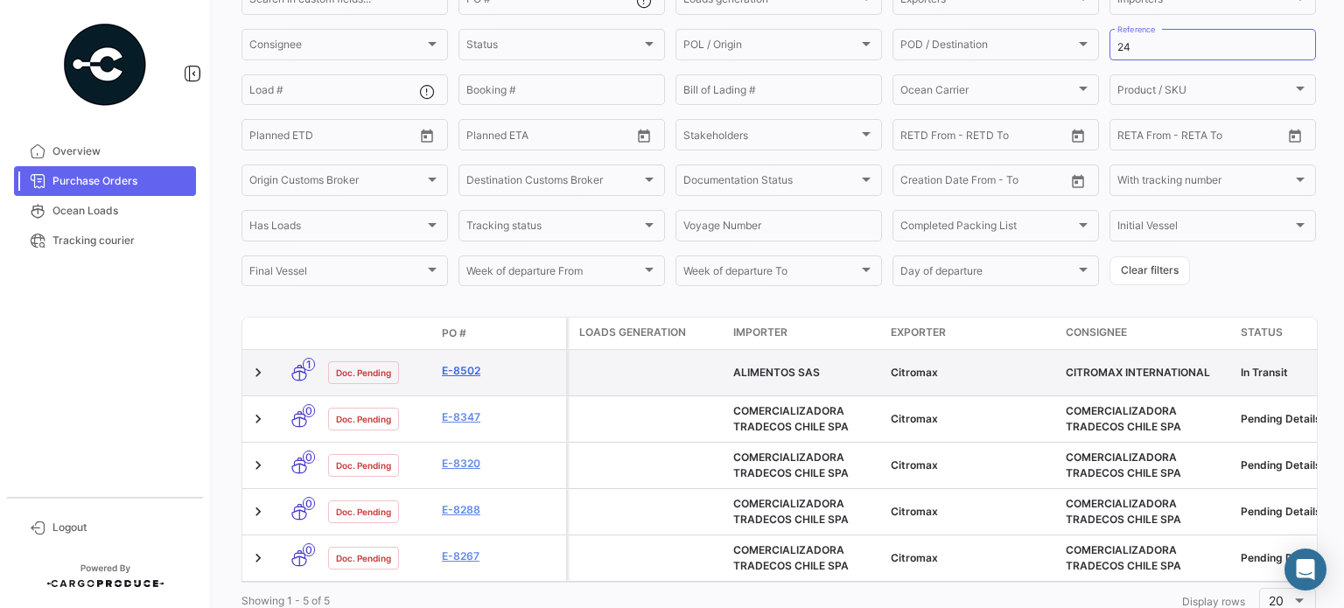
click at [459, 370] on link "E-8502" at bounding box center [500, 371] width 117 height 16
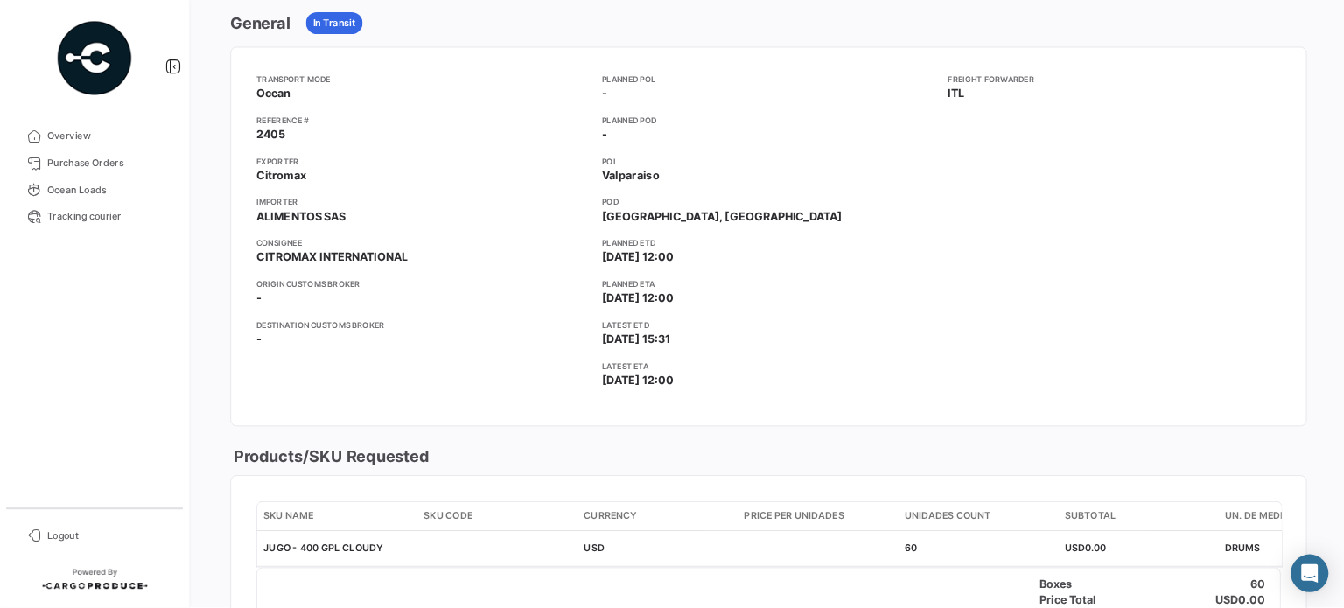
scroll to position [198, 0]
